Goal: Transaction & Acquisition: Obtain resource

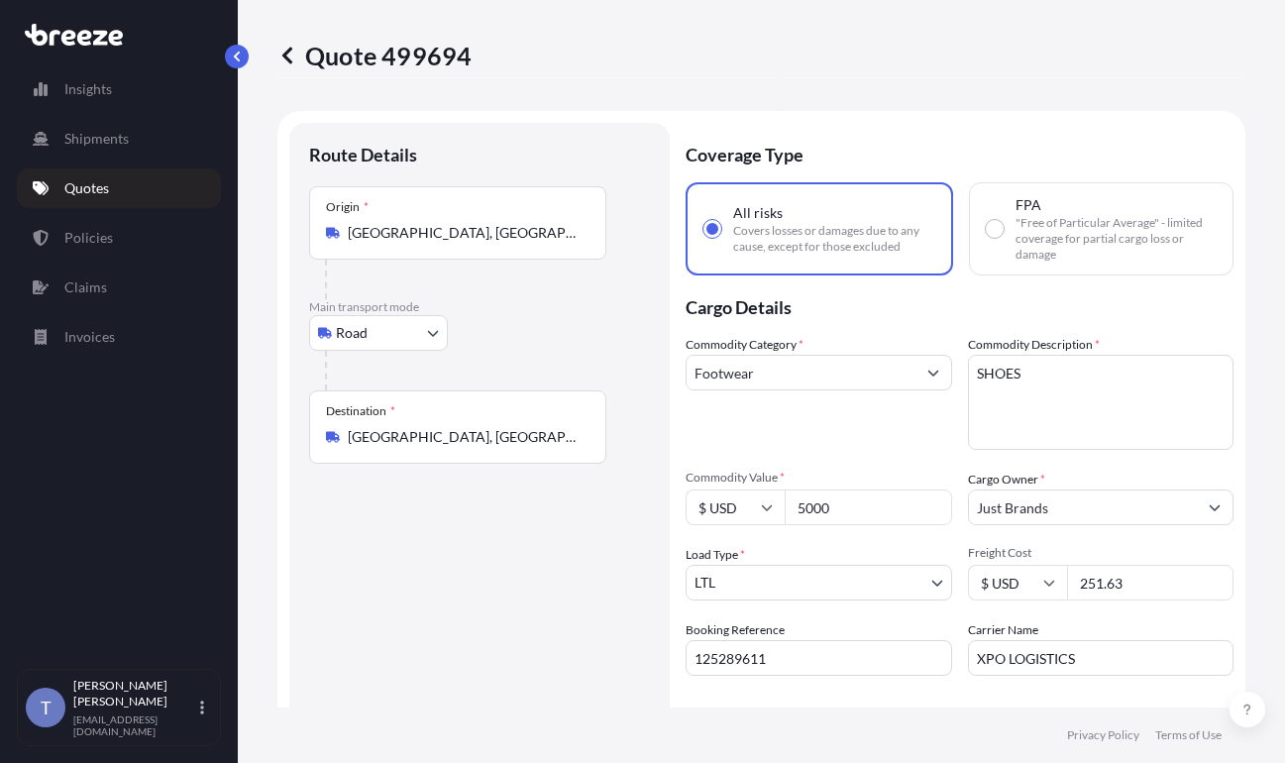
select select "Road"
select select "1"
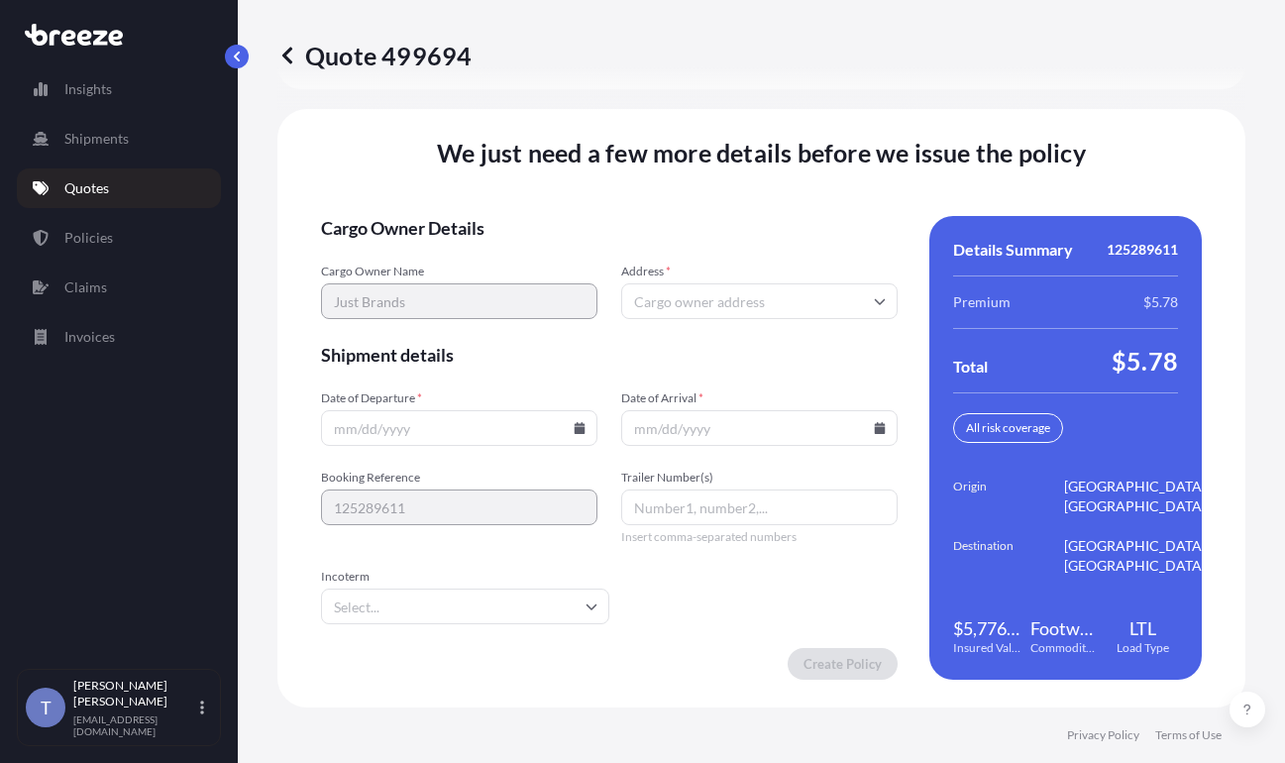
scroll to position [3076, 0]
click at [588, 411] on input "Date of Departure *" at bounding box center [459, 428] width 276 height 36
click at [585, 412] on input "Date of Departure *" at bounding box center [459, 428] width 276 height 36
click at [575, 422] on icon at bounding box center [580, 428] width 11 height 12
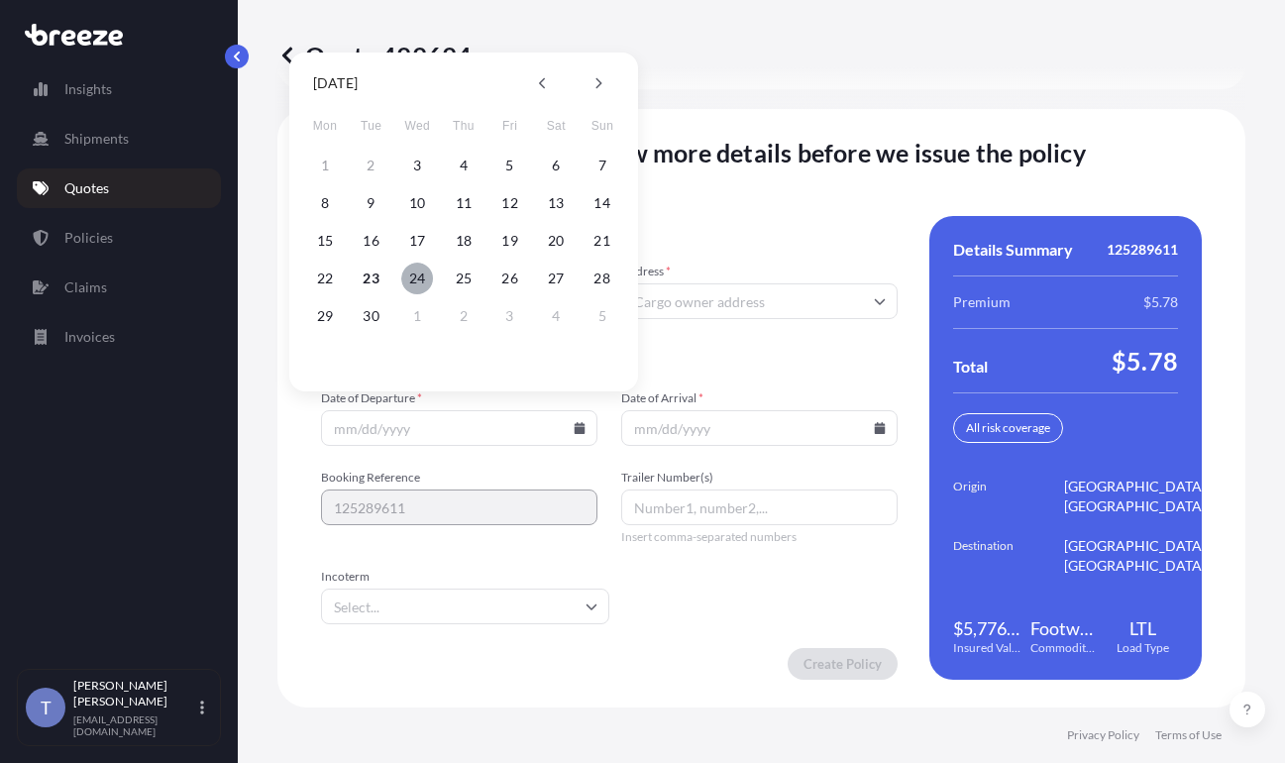
click at [419, 273] on button "24" at bounding box center [417, 279] width 32 height 32
type input "[DATE]"
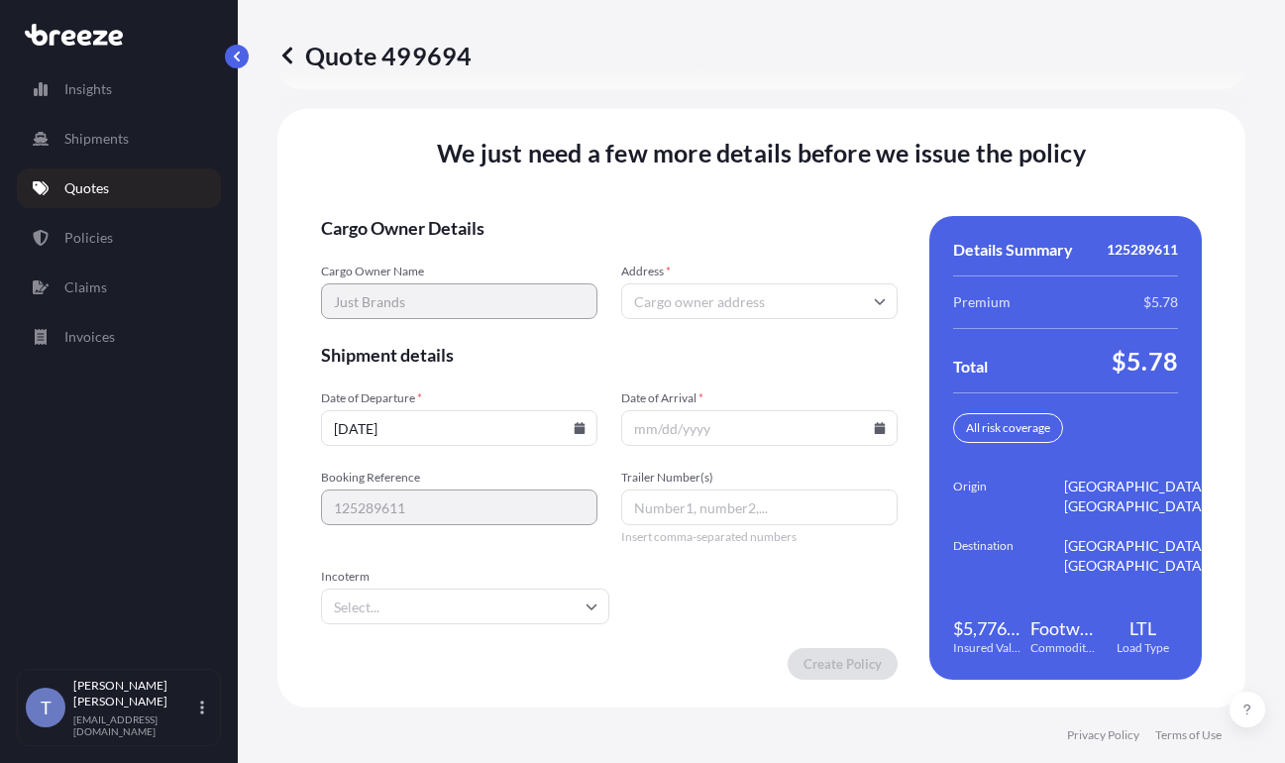
click at [875, 422] on icon at bounding box center [880, 428] width 11 height 12
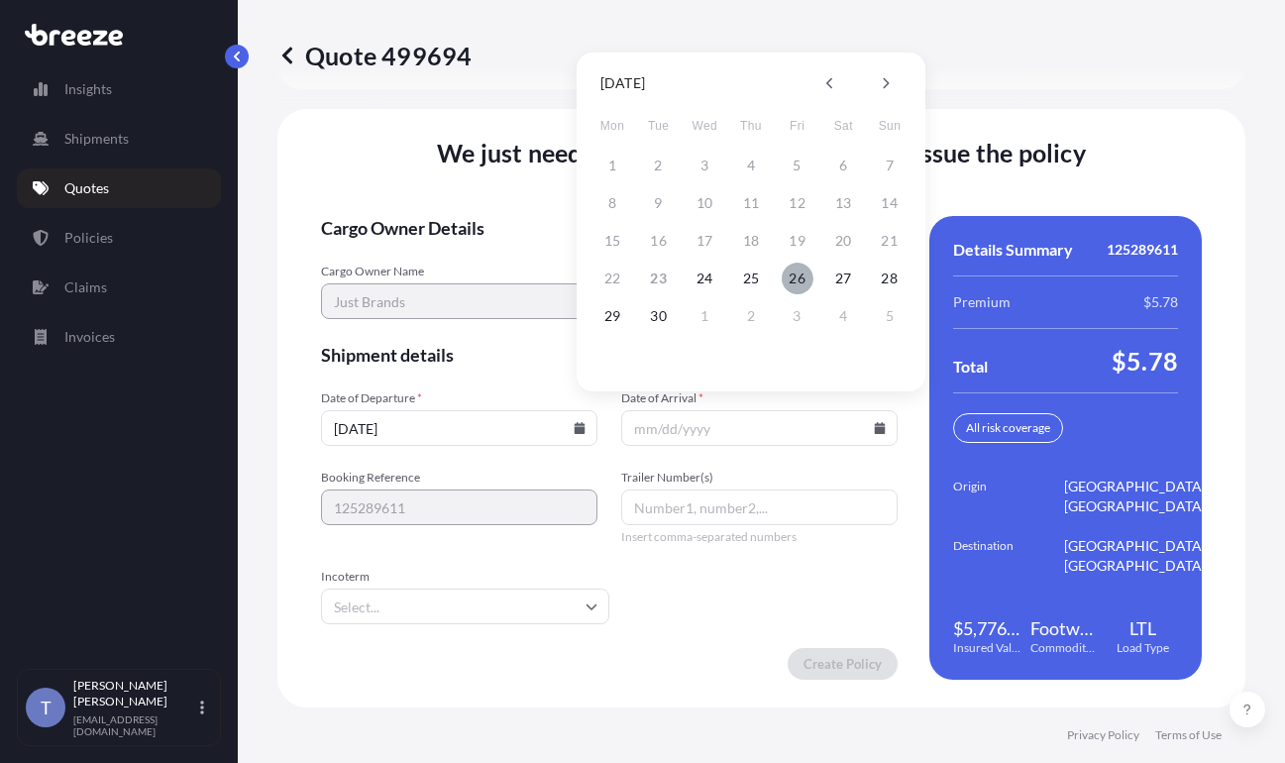
click at [802, 266] on button "26" at bounding box center [798, 279] width 32 height 32
type input "[DATE]"
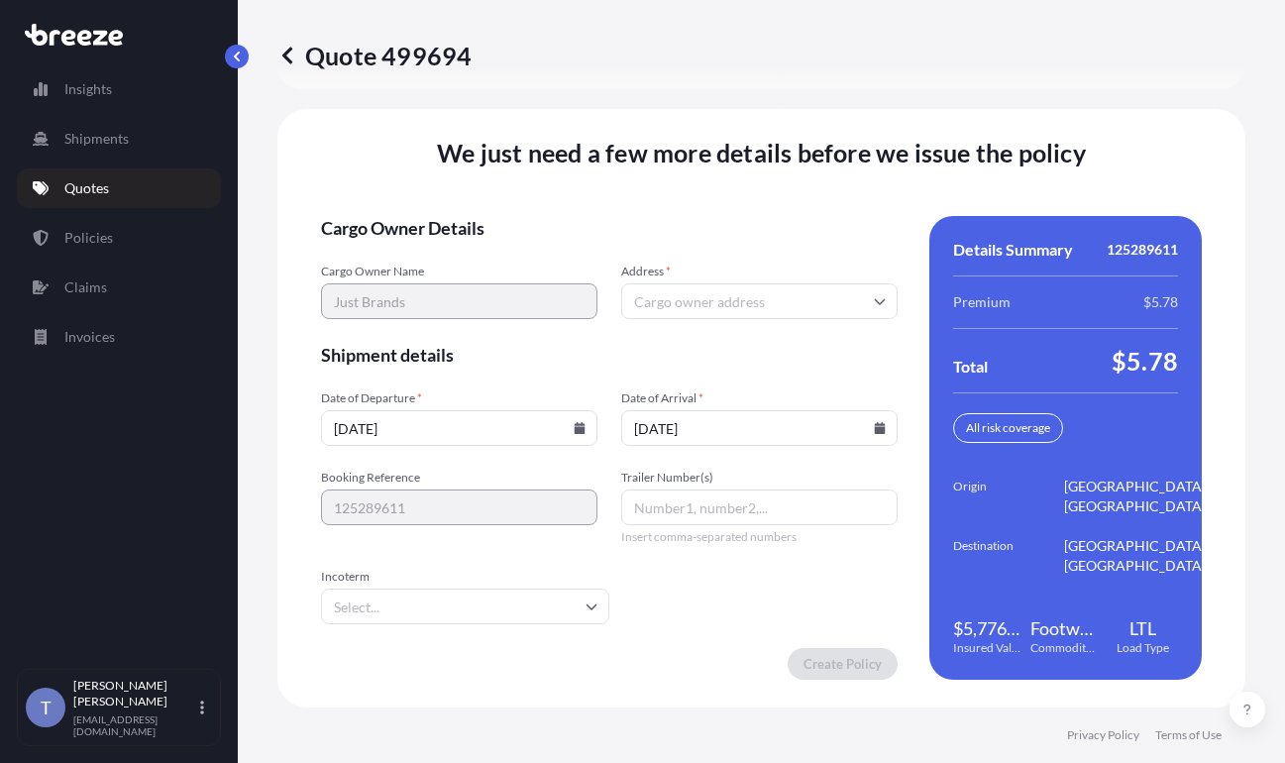
click at [897, 559] on div "Cargo Owner Details Cargo Owner Name Just Brands Address * Shipment details Dat…" at bounding box center [761, 448] width 881 height 464
click at [737, 294] on input "Address *" at bounding box center [759, 301] width 276 height 36
click at [682, 290] on input "Address *" at bounding box center [759, 301] width 276 height 36
paste input "[STREET_ADDRESS]"
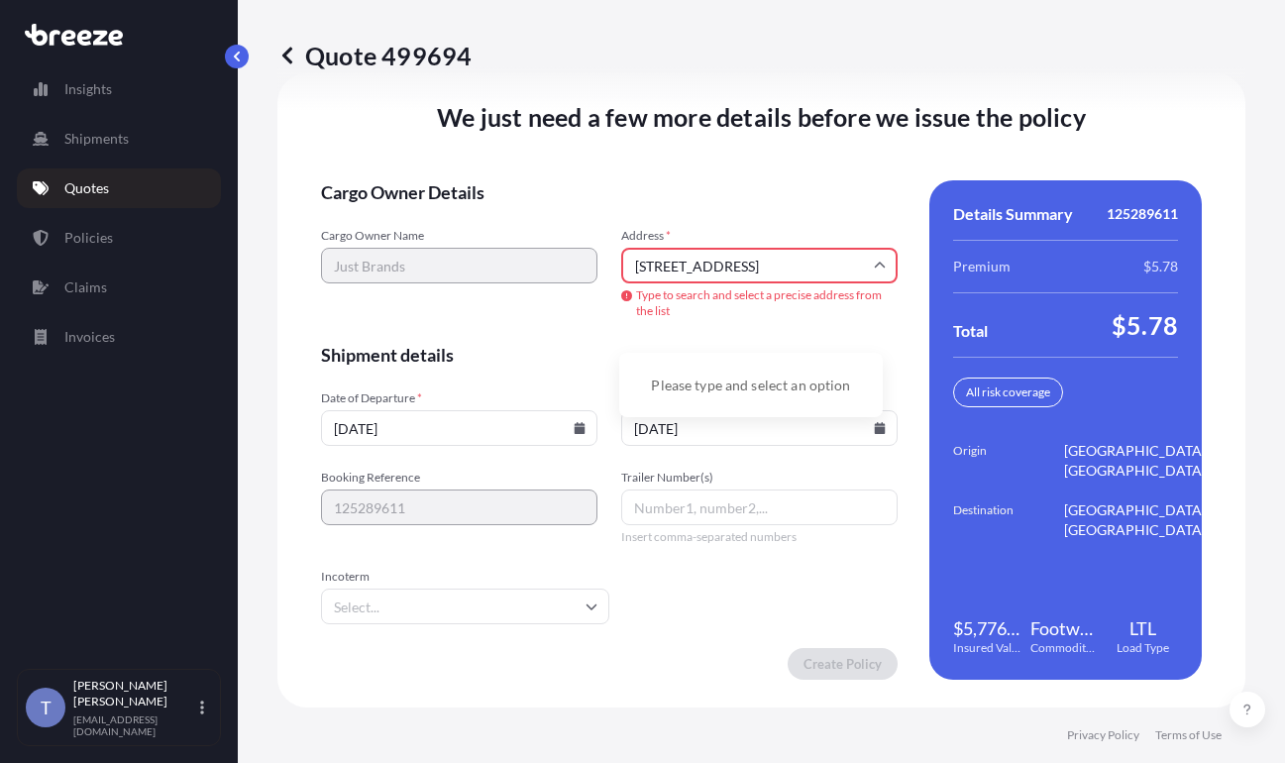
drag, startPoint x: 684, startPoint y: 290, endPoint x: 744, endPoint y: 293, distance: 60.5
click at [685, 283] on input "[STREET_ADDRESS]" at bounding box center [759, 266] width 276 height 36
click at [710, 283] on input "[STREET_ADDRESS]" at bounding box center [759, 266] width 276 height 36
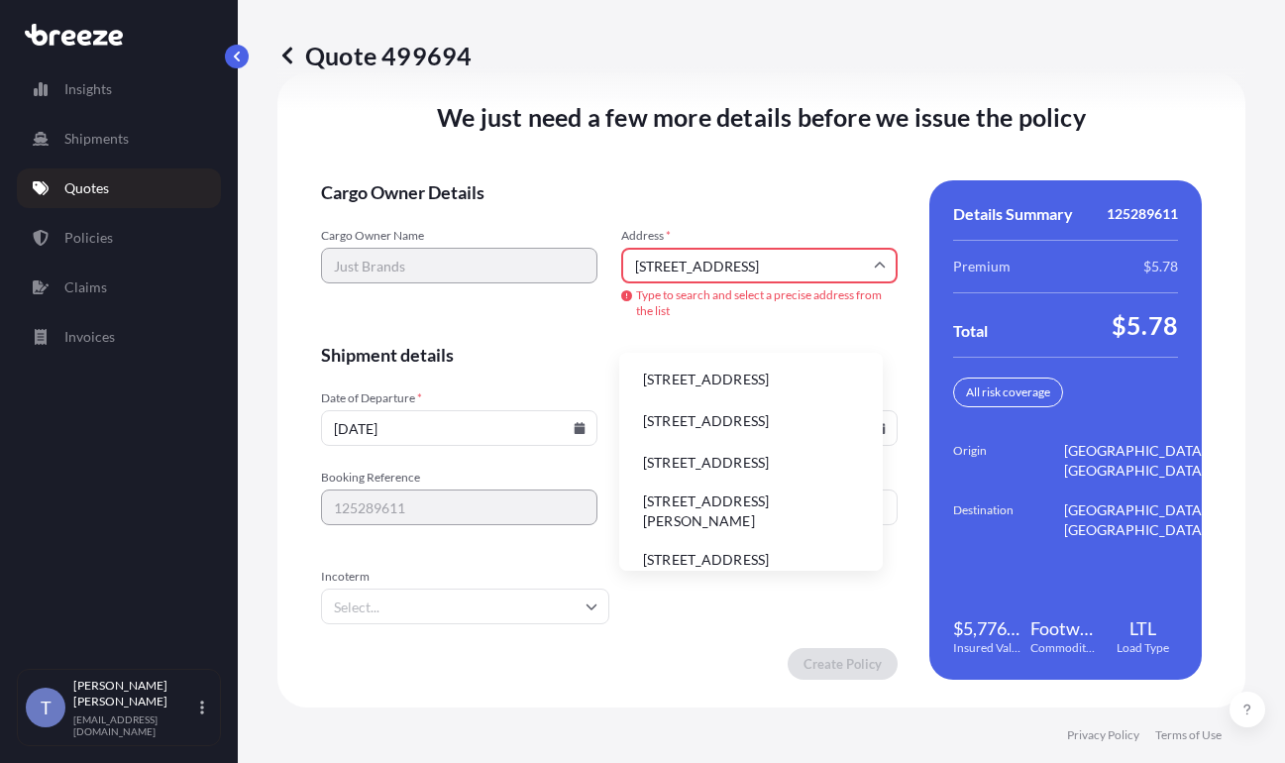
click at [793, 283] on input "[STREET_ADDRESS]" at bounding box center [759, 266] width 276 height 36
click at [770, 398] on li "[STREET_ADDRESS]" at bounding box center [751, 380] width 248 height 38
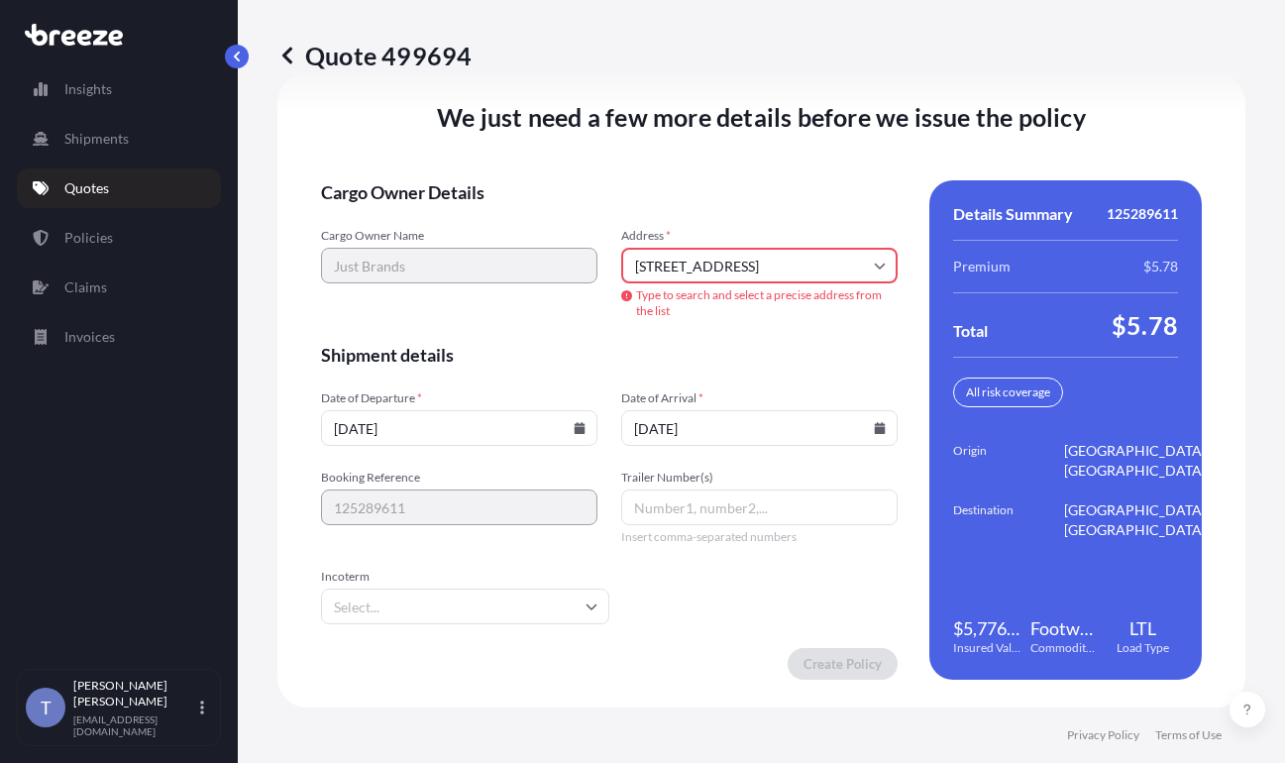
type input "[STREET_ADDRESS]"
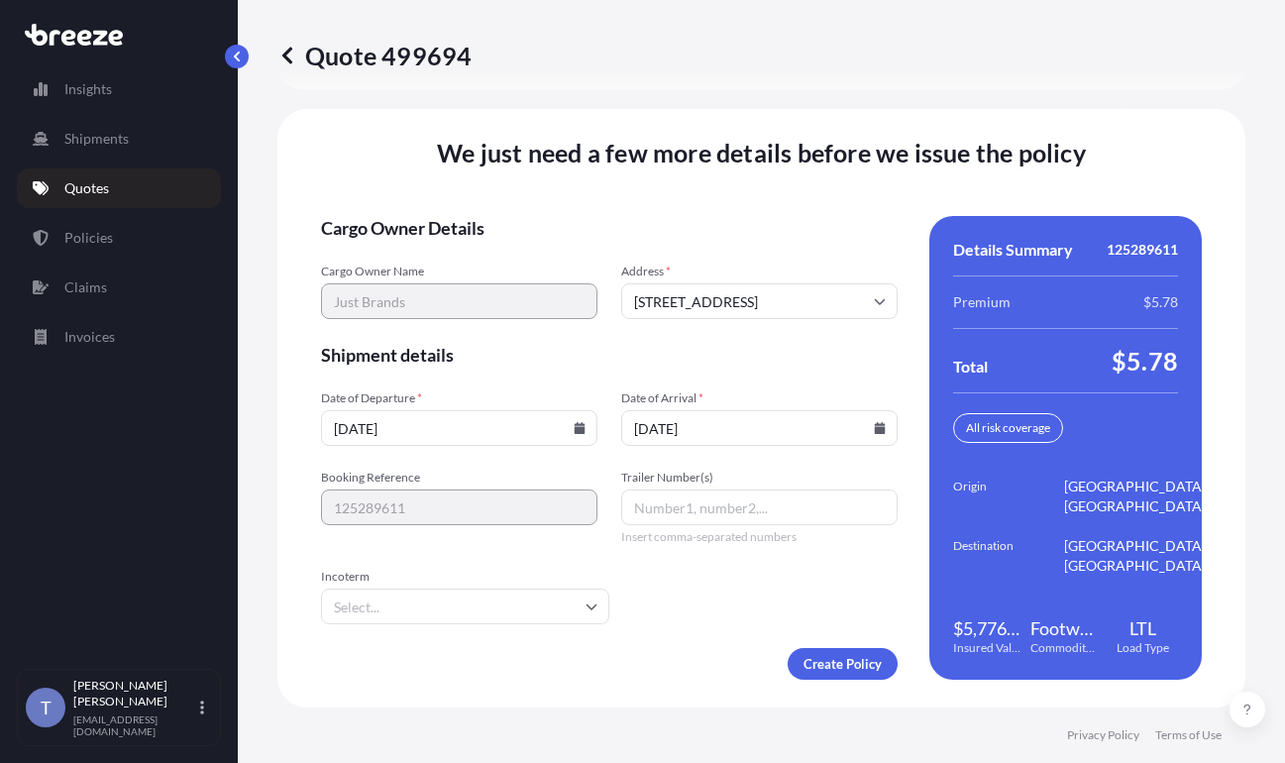
click at [1126, 446] on div "Details Summary 125289611 Premium $5.78 Total $5.78 All risk coverage Origin [G…" at bounding box center [1065, 448] width 272 height 464
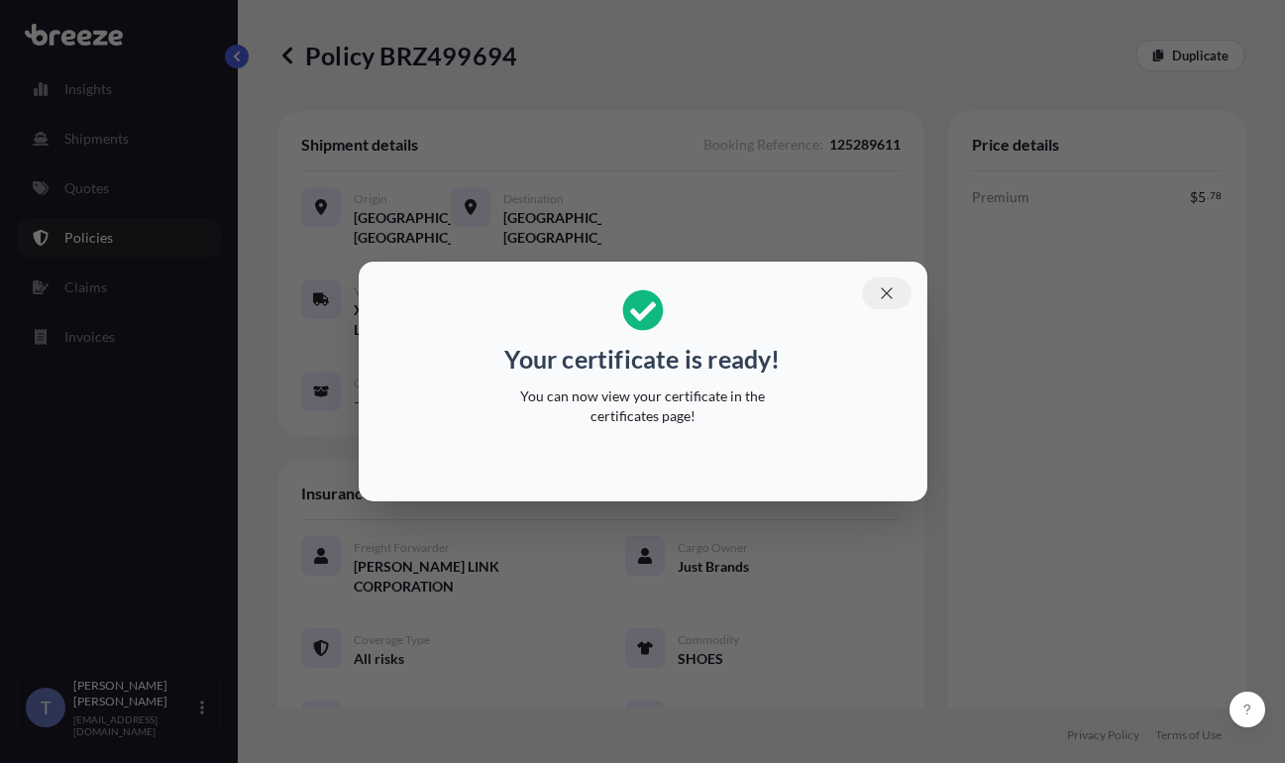
click at [892, 287] on icon "button" at bounding box center [886, 292] width 11 height 11
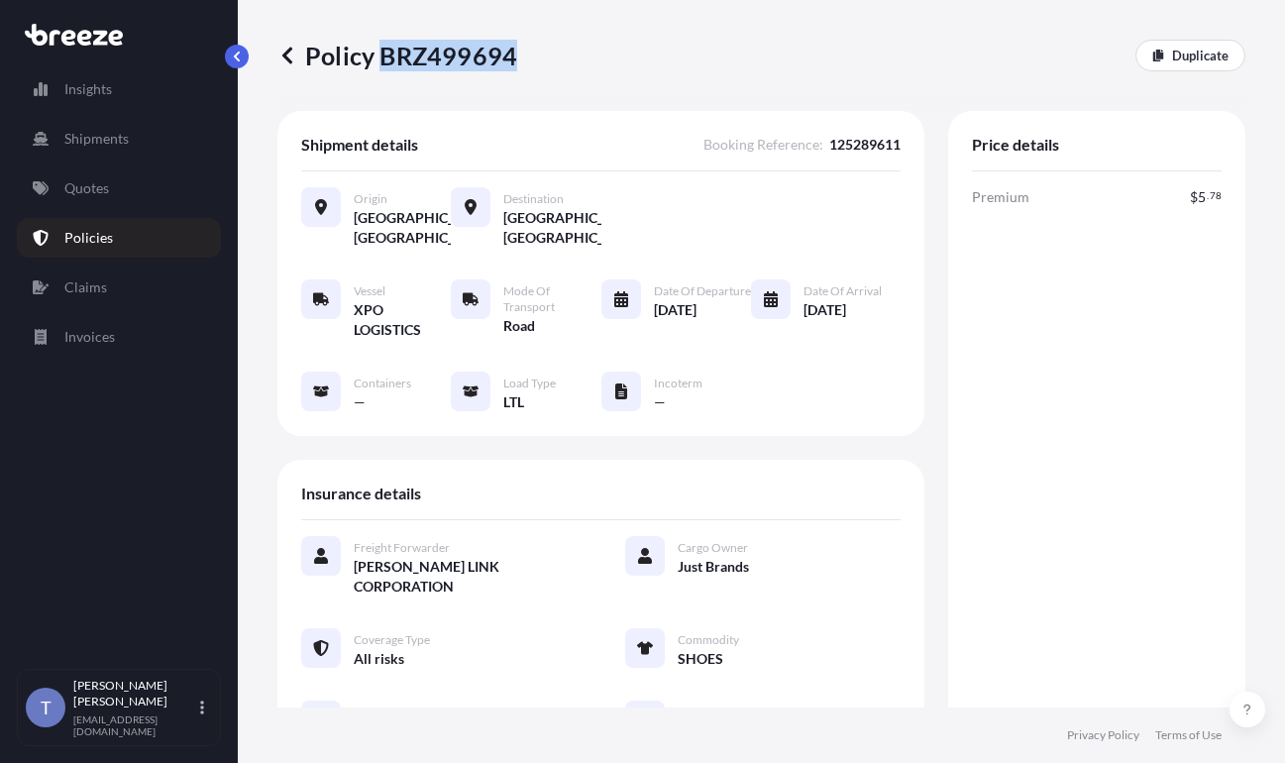
drag, startPoint x: 390, startPoint y: 63, endPoint x: 517, endPoint y: 60, distance: 126.9
click at [517, 60] on p "Policy BRZ499694" at bounding box center [397, 56] width 240 height 32
copy p "BRZ499694"
click at [790, 326] on div "Date of Arrival [DATE]" at bounding box center [816, 309] width 131 height 60
drag, startPoint x: 1199, startPoint y: 214, endPoint x: 1277, endPoint y: 238, distance: 81.8
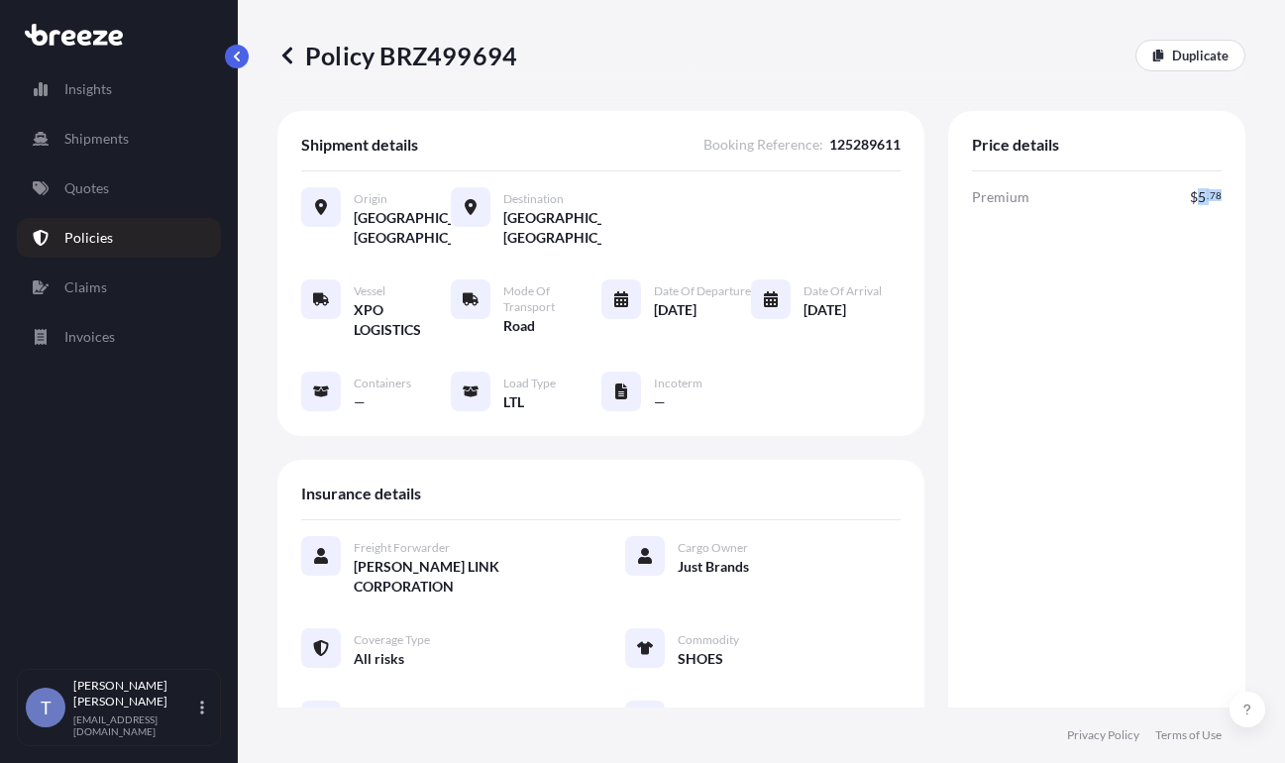
click at [1175, 216] on div "Price details Premium $ 5 . 78 Total $ 5 . 78" at bounding box center [1096, 474] width 297 height 726
copy span "5 . 78"
click at [1128, 207] on div "Premium $ 5 . 78" at bounding box center [1097, 197] width 250 height 20
click at [1005, 325] on div "Premium $ 5 . 78 Total $ 5 . 78" at bounding box center [1097, 500] width 250 height 626
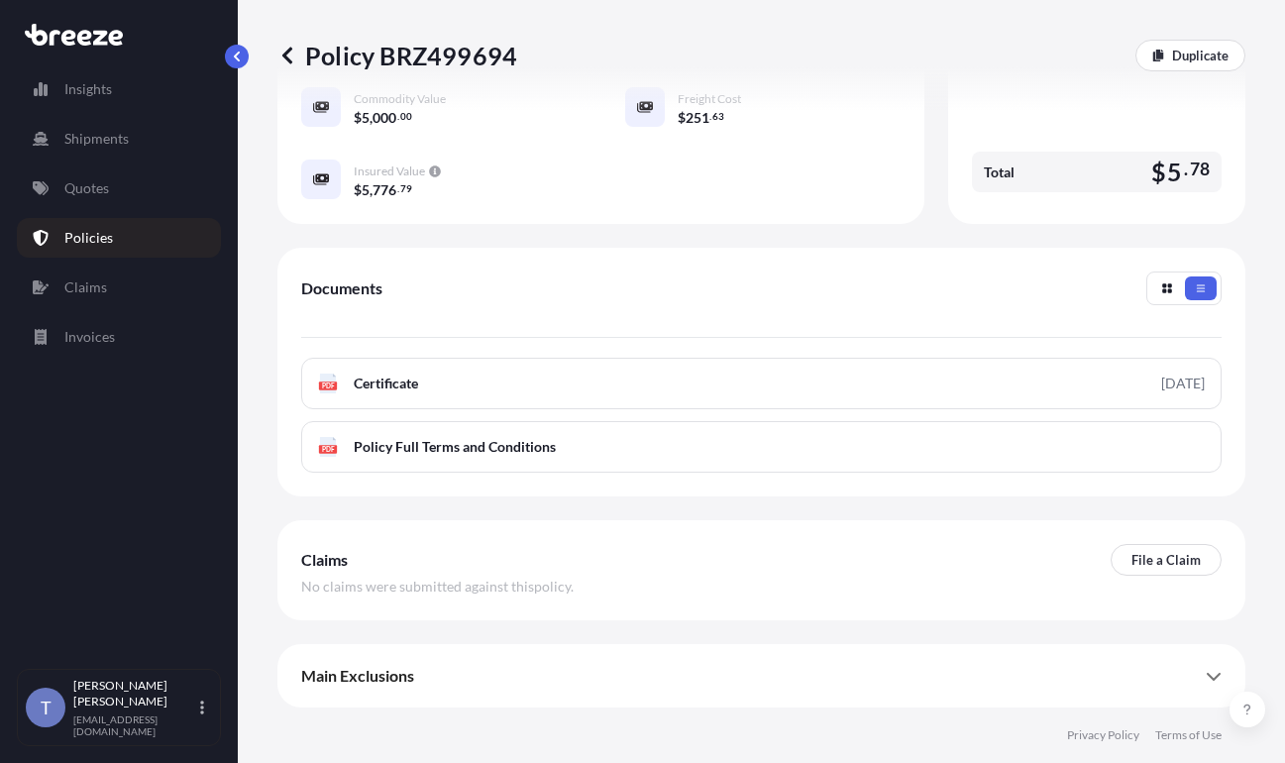
scroll to position [694, 0]
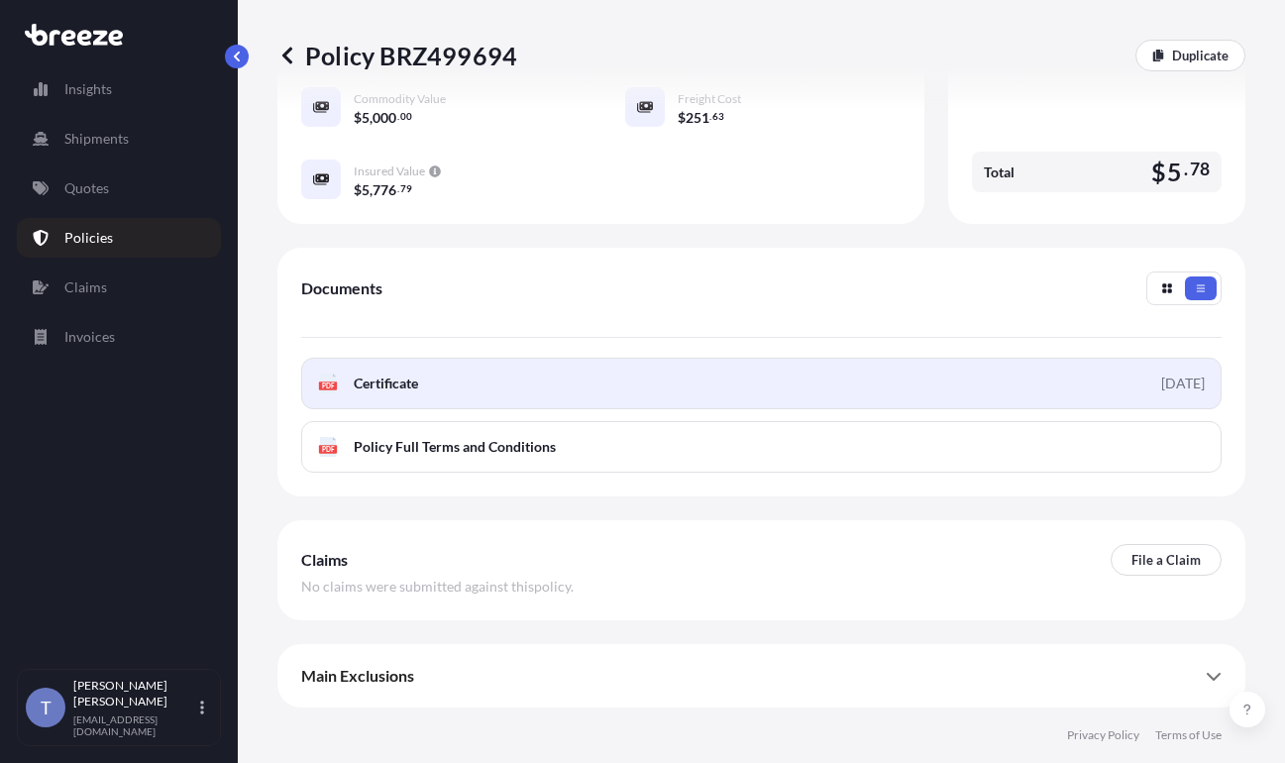
click at [848, 366] on link "PDF Certificate [DATE]" at bounding box center [761, 384] width 920 height 52
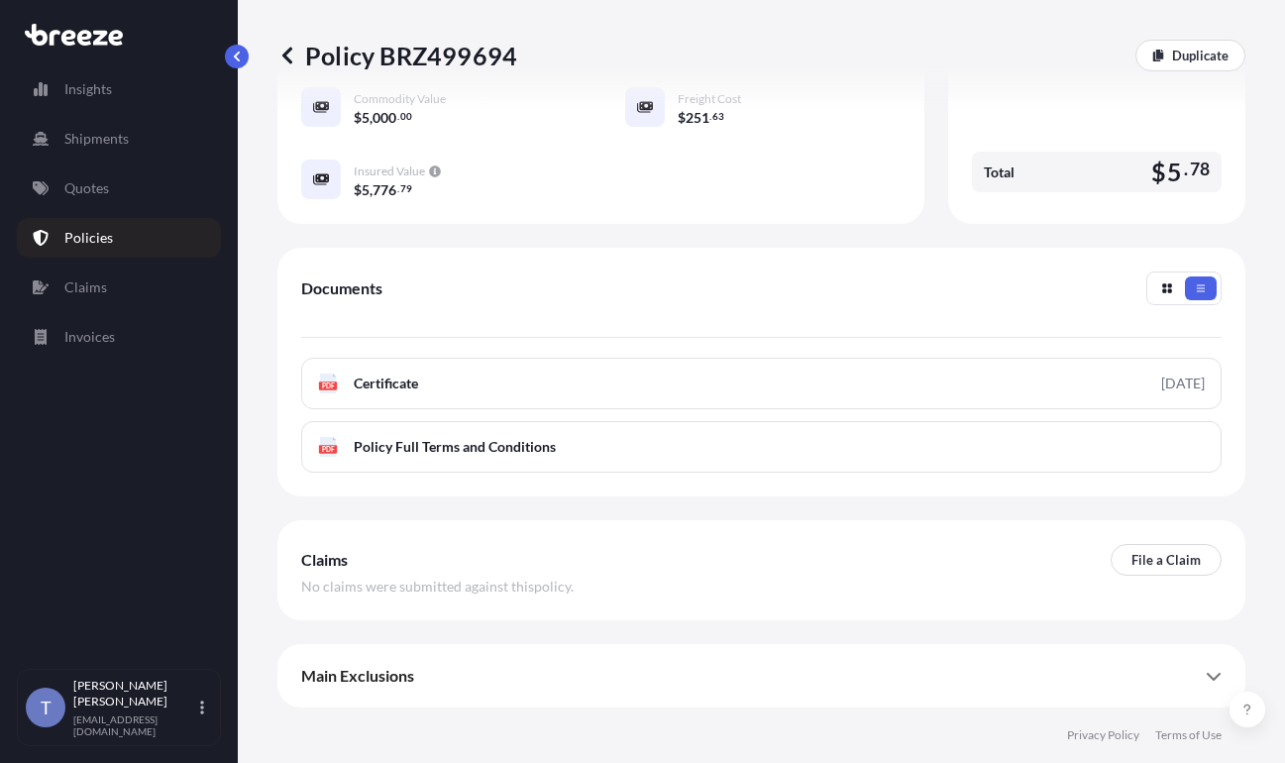
click at [1042, 209] on div "Shipment details Booking Reference : 125289611 Origin [GEOGRAPHIC_DATA], [GEOGR…" at bounding box center [761, 103] width 968 height 1210
